Goal: Information Seeking & Learning: Get advice/opinions

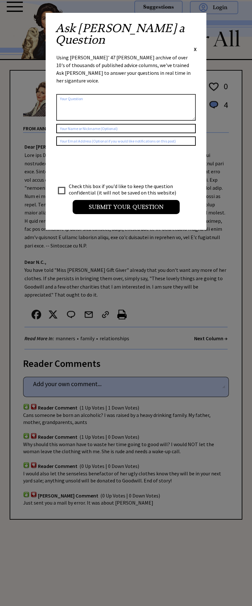
click at [195, 46] on span "X" at bounding box center [195, 49] width 3 height 6
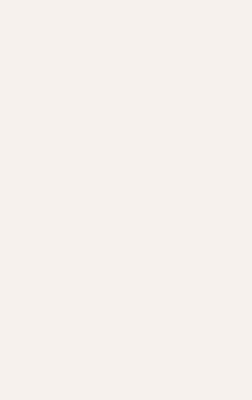
scroll to position [654, 0]
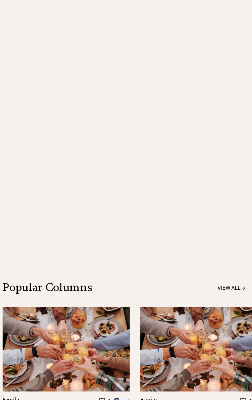
scroll to position [902, 0]
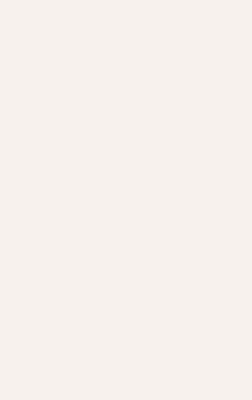
scroll to position [571, 0]
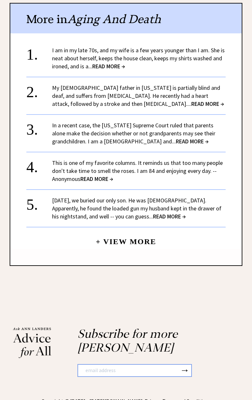
scroll to position [429, 0]
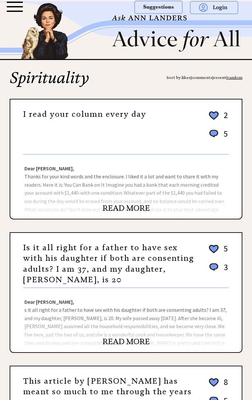
click at [40, 261] on link "Is it all right for a father to have sex with his daughter if both are consenti…" at bounding box center [108, 264] width 171 height 42
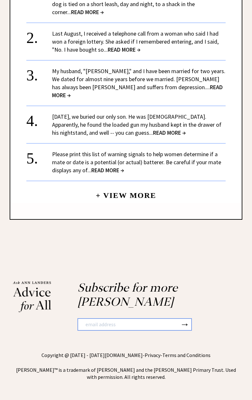
scroll to position [1075, 0]
click at [51, 203] on center "+ View More" at bounding box center [125, 93] width 199 height 220
click at [137, 200] on link "+ View More" at bounding box center [126, 193] width 60 height 14
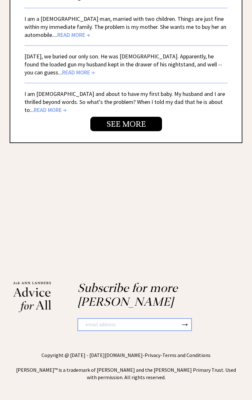
scroll to position [1980, 0]
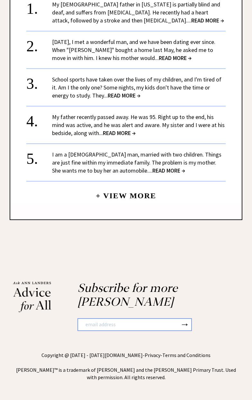
scroll to position [838, 0]
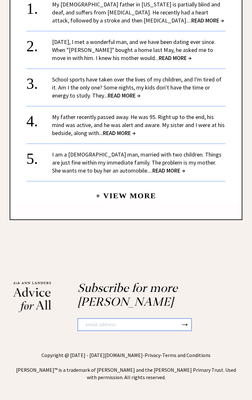
scroll to position [1048, 0]
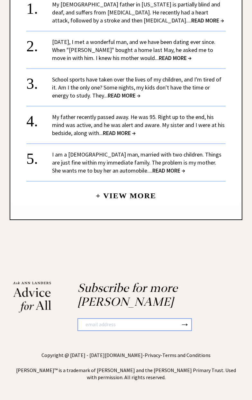
click at [64, 24] on link "My 89-year-old father in California is partially blind and deaf, and suffers fr…" at bounding box center [138, 12] width 172 height 23
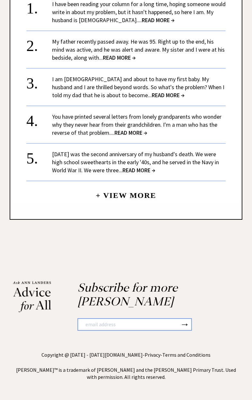
scroll to position [885, 0]
click at [59, 203] on center "+ View More" at bounding box center [125, 101] width 199 height 204
click at [112, 200] on link "+ View More" at bounding box center [126, 193] width 60 height 14
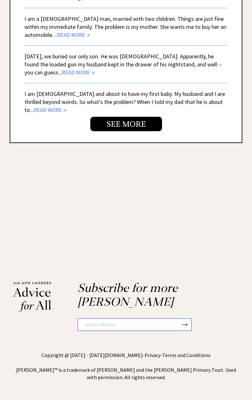
scroll to position [2100, 0]
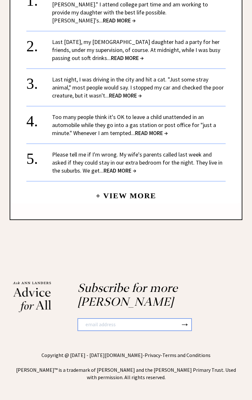
scroll to position [1291, 0]
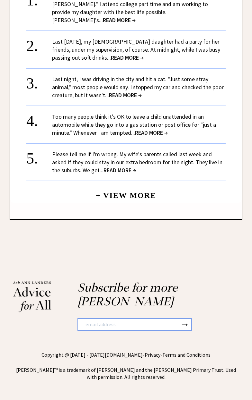
click at [91, 203] on center "+ View More" at bounding box center [125, 97] width 199 height 212
click at [117, 200] on link "+ View More" at bounding box center [126, 193] width 60 height 14
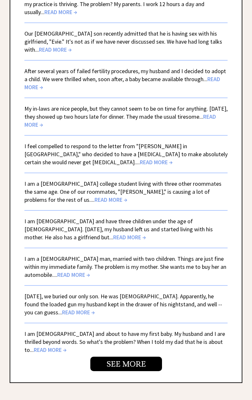
scroll to position [1609, 0]
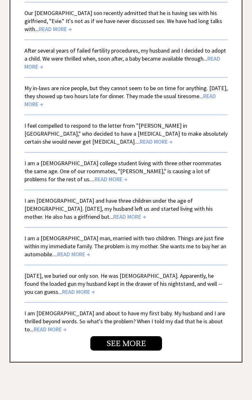
scroll to position [1668, 0]
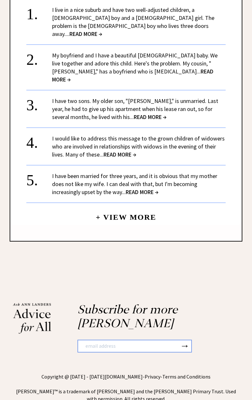
scroll to position [741, 0]
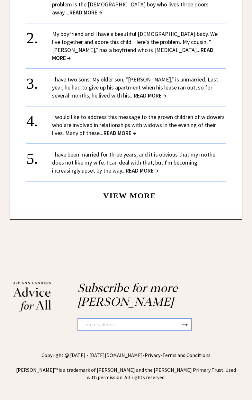
scroll to position [1015, 0]
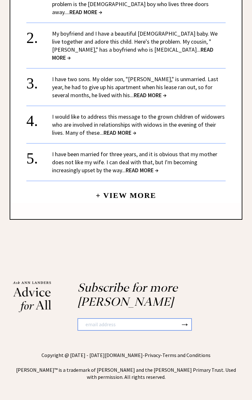
scroll to position [1700, 0]
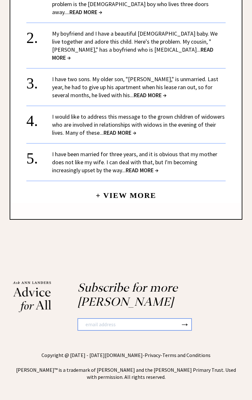
scroll to position [2425, 0]
click at [137, 200] on link "+ View More" at bounding box center [126, 193] width 60 height 14
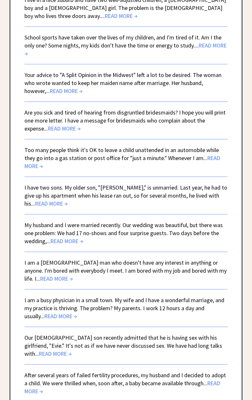
scroll to position [1303, 0]
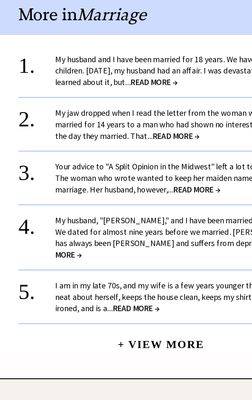
scroll to position [562, 0]
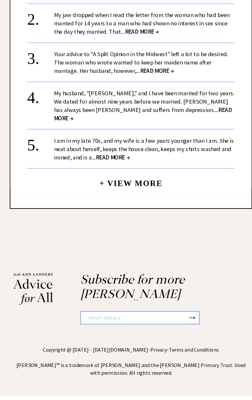
scroll to position [719, 0]
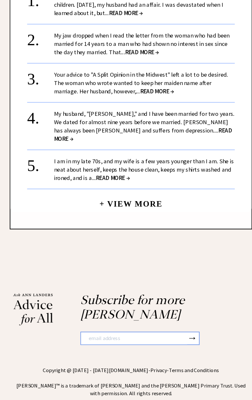
scroll to position [973, 0]
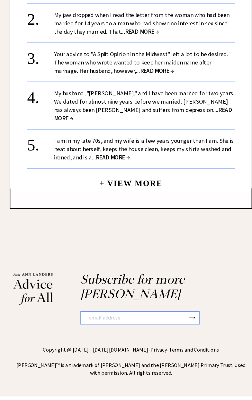
scroll to position [1154, 0]
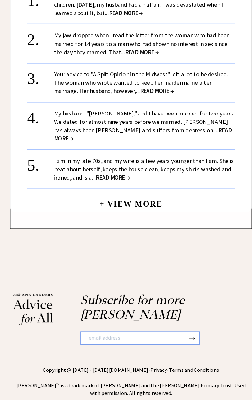
scroll to position [1165, 0]
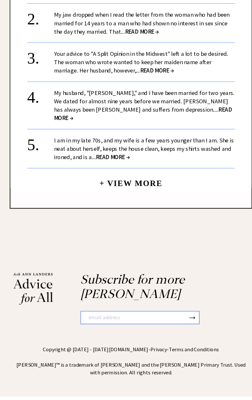
scroll to position [1429, 0]
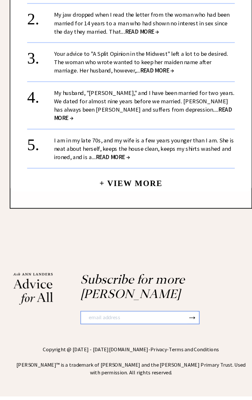
click at [99, 200] on link "+ View More" at bounding box center [126, 193] width 60 height 14
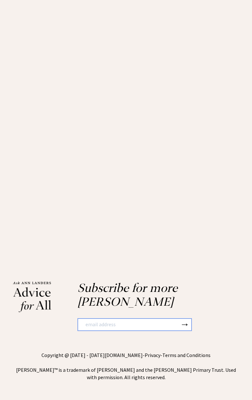
scroll to position [2851, 0]
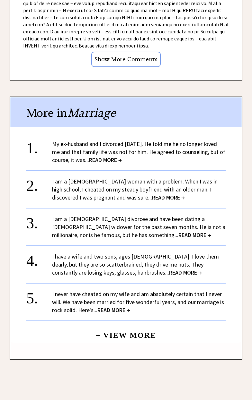
scroll to position [603, 0]
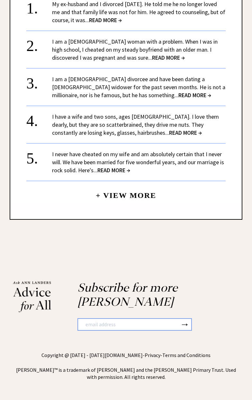
scroll to position [862, 0]
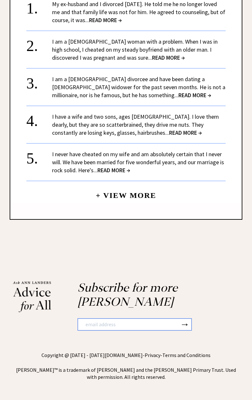
click at [115, 24] on link "My ex-husband and I divorced 18 years ago. He told me he no longer loved me and…" at bounding box center [138, 12] width 173 height 23
click at [124, 200] on link "+ View More" at bounding box center [126, 193] width 60 height 14
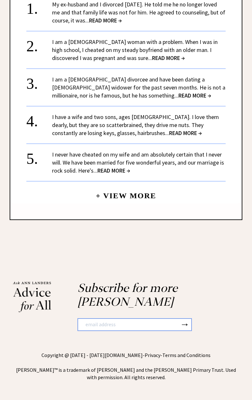
scroll to position [1873, 0]
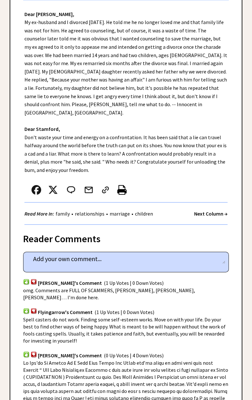
scroll to position [146, 0]
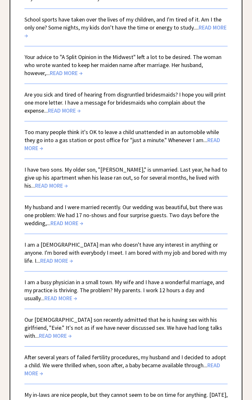
scroll to position [1322, 0]
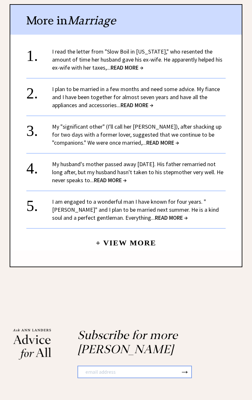
scroll to position [541, 0]
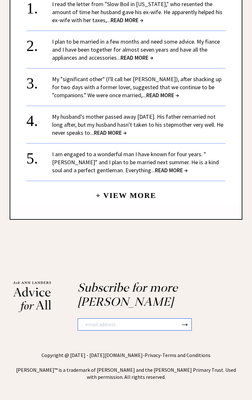
scroll to position [648, 0]
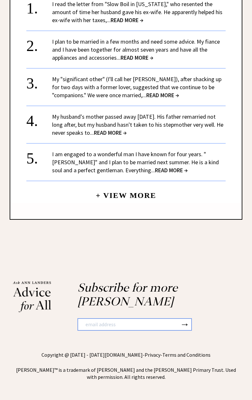
scroll to position [805, 0]
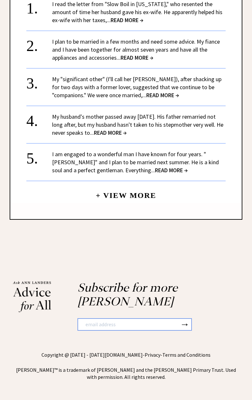
scroll to position [1275, 0]
click at [149, 200] on link "+ View More" at bounding box center [126, 193] width 60 height 14
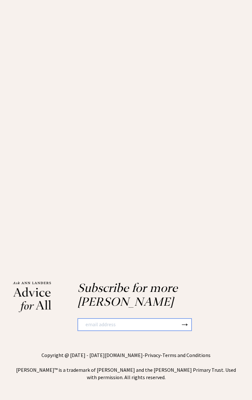
scroll to position [2765, 0]
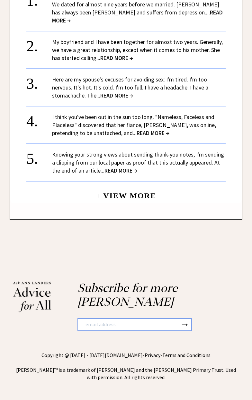
scroll to position [1332, 0]
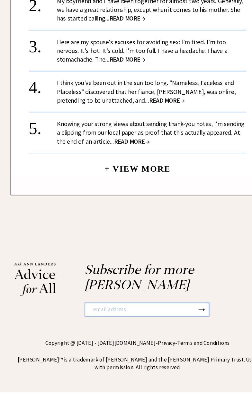
scroll to position [2225, 0]
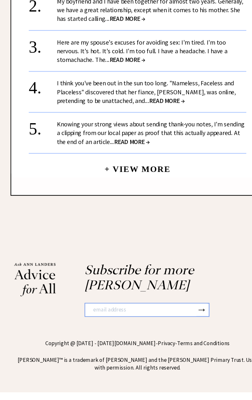
scroll to position [2504, 0]
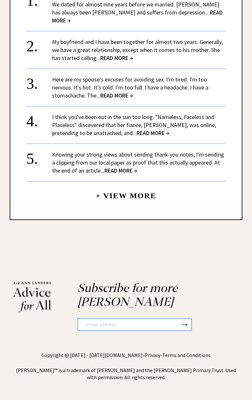
click at [144, 24] on link "My husband, "Jim," and I have been married for two years. We dated for almost n…" at bounding box center [138, 8] width 173 height 31
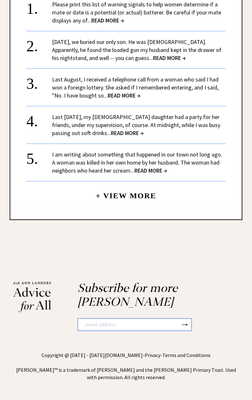
scroll to position [1008, 0]
click at [140, 220] on div "More in Abuse 1. Please print this list of warning signals to help women determ…" at bounding box center [126, 88] width 232 height 263
click at [133, 200] on link "+ View More" at bounding box center [126, 193] width 60 height 14
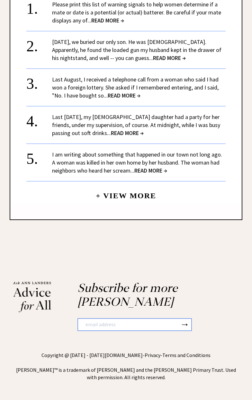
scroll to position [1570, 0]
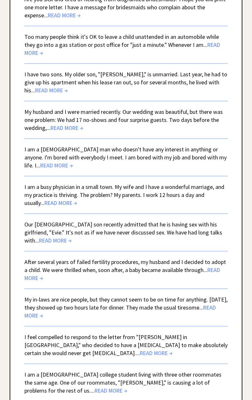
scroll to position [1418, 0]
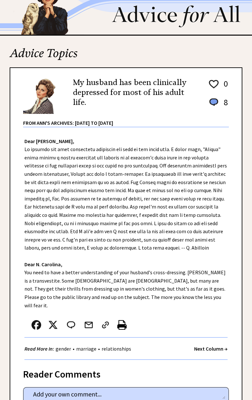
scroll to position [24, 0]
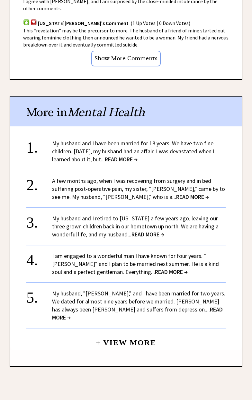
scroll to position [627, 0]
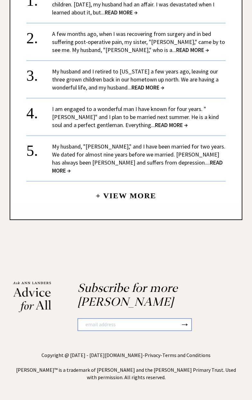
scroll to position [1091, 0]
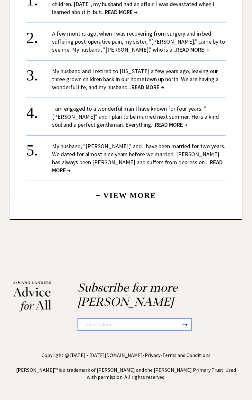
scroll to position [2209, 0]
click at [100, 200] on link "+ View More" at bounding box center [126, 193] width 60 height 14
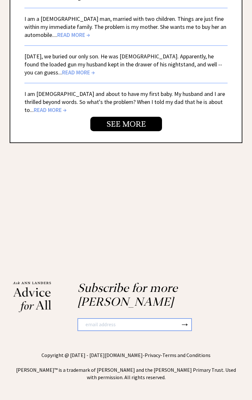
scroll to position [1940, 0]
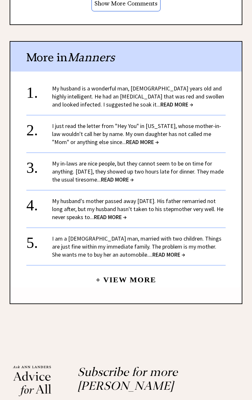
scroll to position [659, 0]
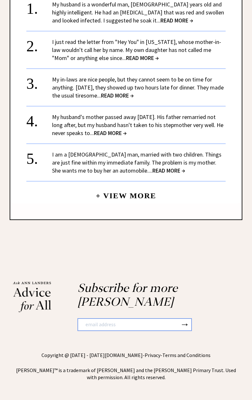
scroll to position [867, 0]
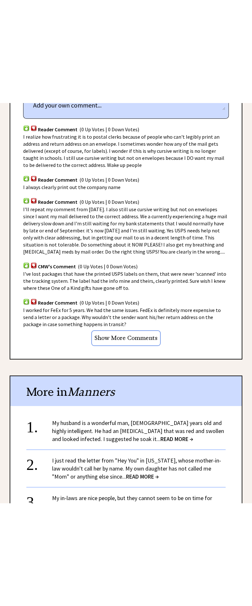
scroll to position [433, 0]
